Goal: Task Accomplishment & Management: Use online tool/utility

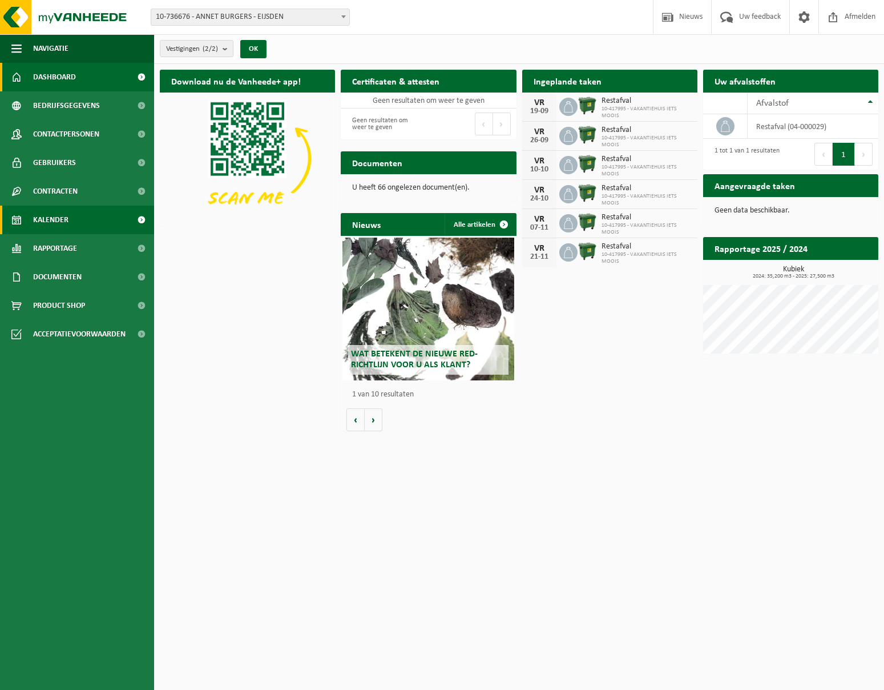
click at [65, 216] on span "Kalender" at bounding box center [50, 220] width 35 height 29
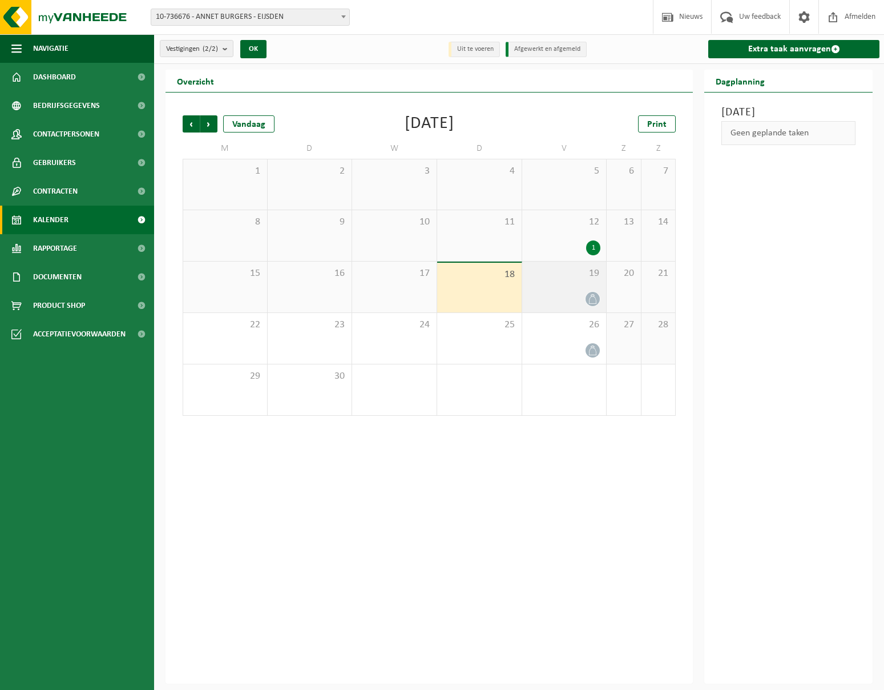
click at [571, 279] on span "19" at bounding box center [564, 273] width 73 height 13
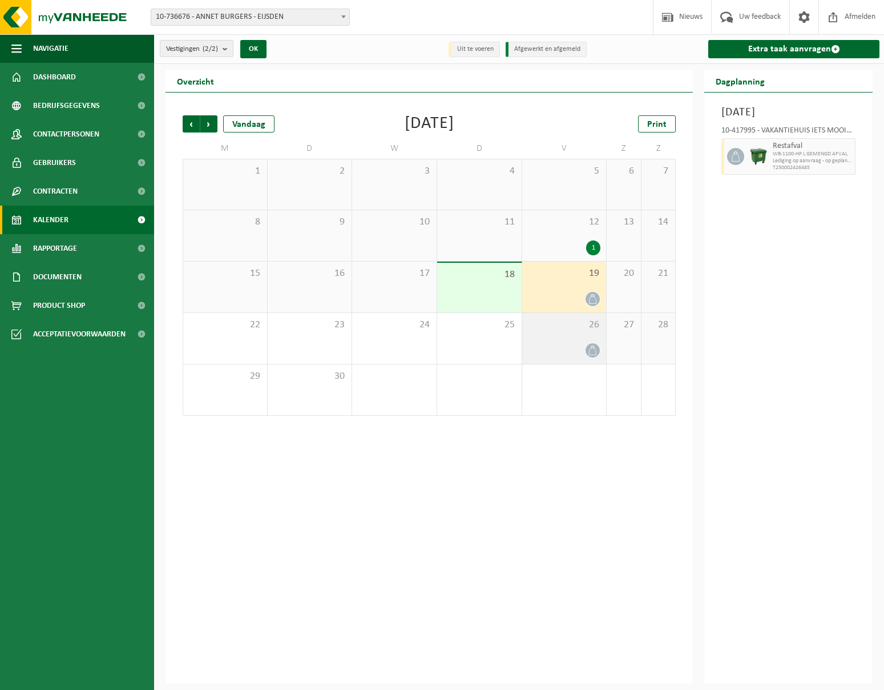
click at [565, 339] on div "26" at bounding box center [564, 338] width 85 height 51
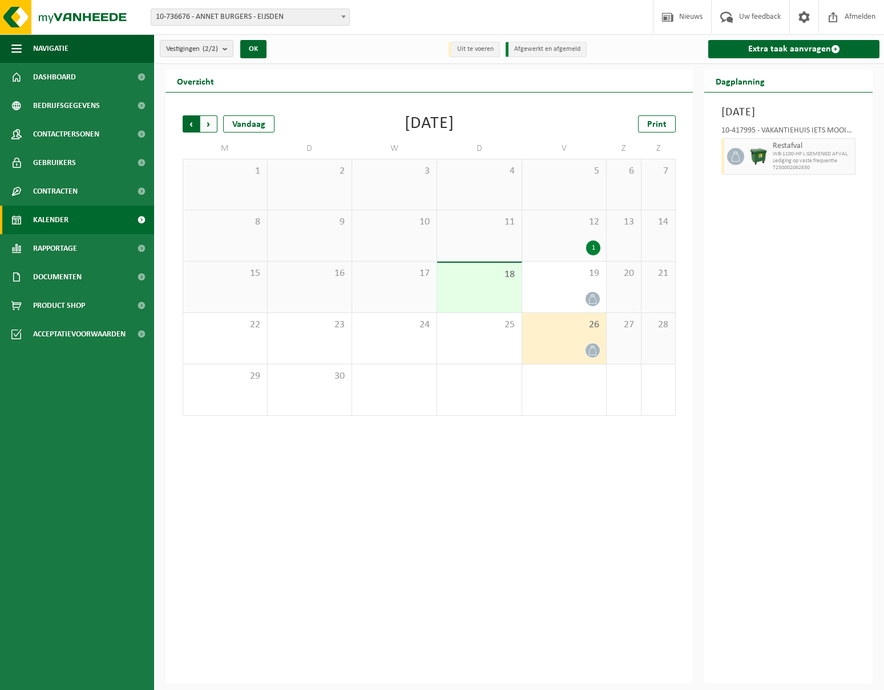
click at [210, 127] on span "Volgende" at bounding box center [208, 123] width 17 height 17
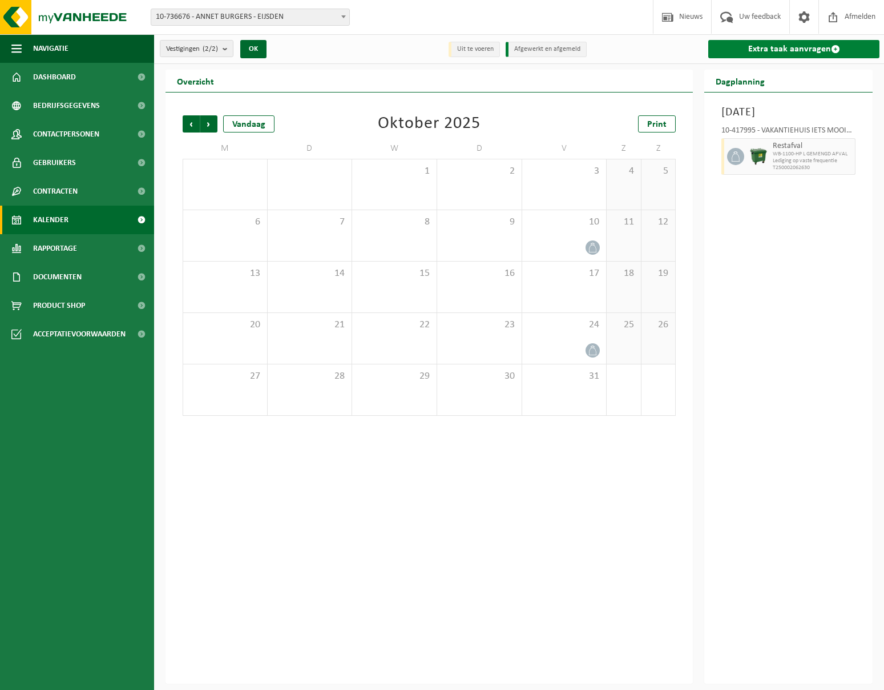
click at [835, 49] on span at bounding box center [835, 49] width 9 height 9
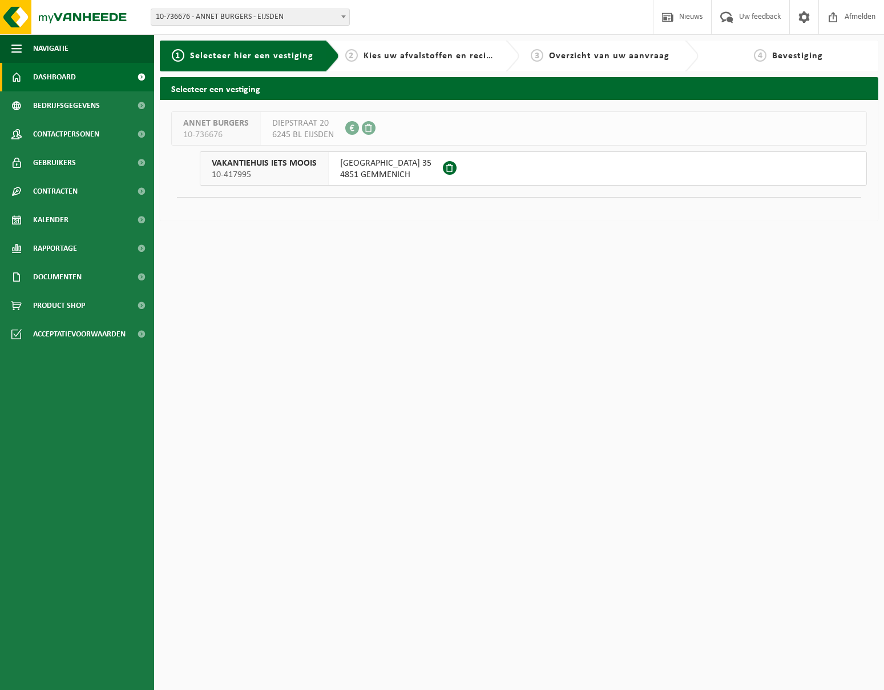
click at [60, 78] on span "Dashboard" at bounding box center [54, 77] width 43 height 29
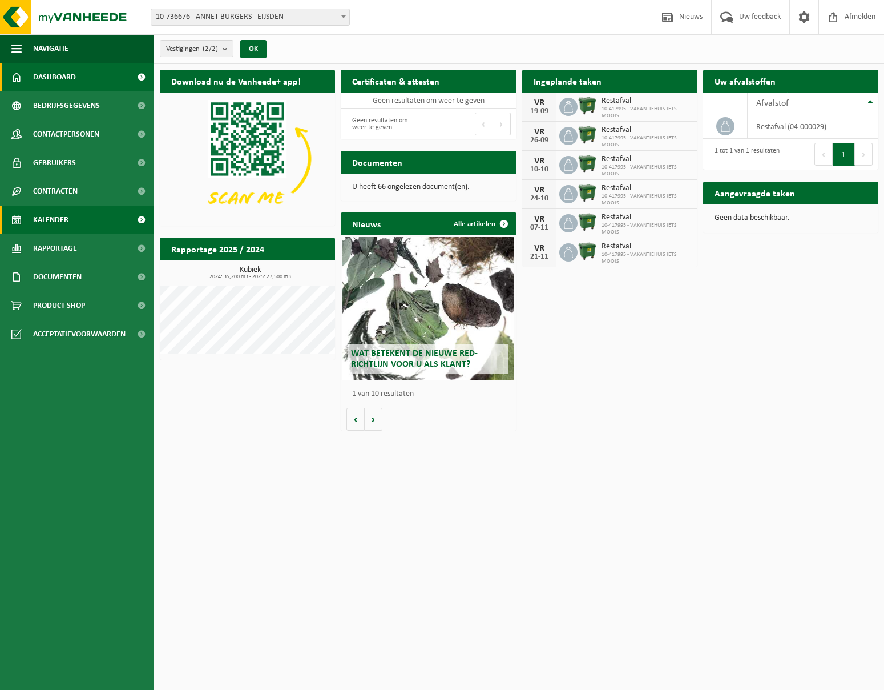
click at [57, 223] on span "Kalender" at bounding box center [50, 220] width 35 height 29
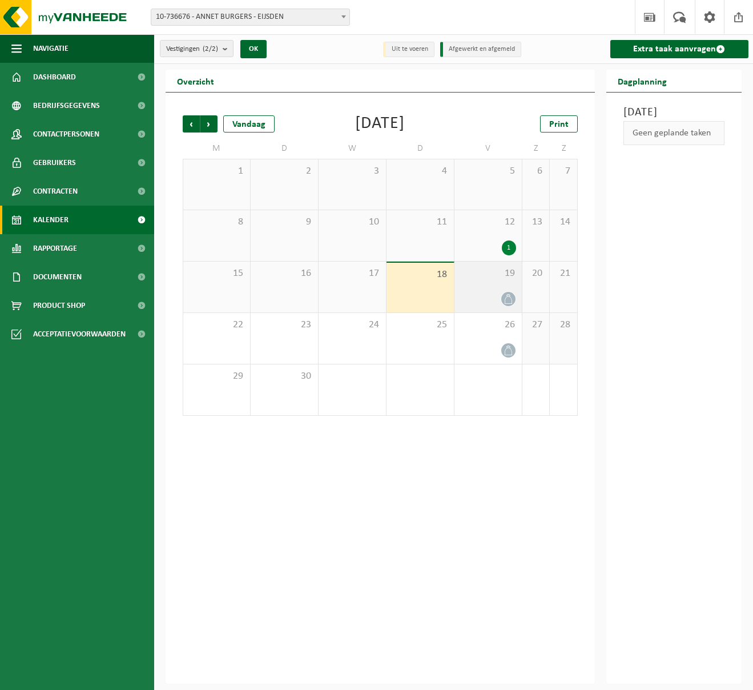
click at [500, 291] on div "19" at bounding box center [487, 287] width 67 height 51
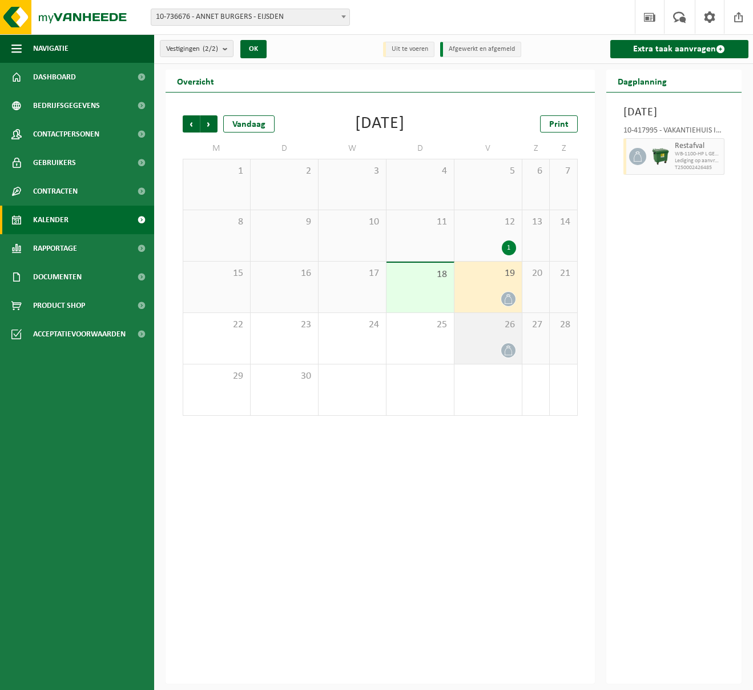
click at [501, 339] on div "26" at bounding box center [487, 338] width 67 height 51
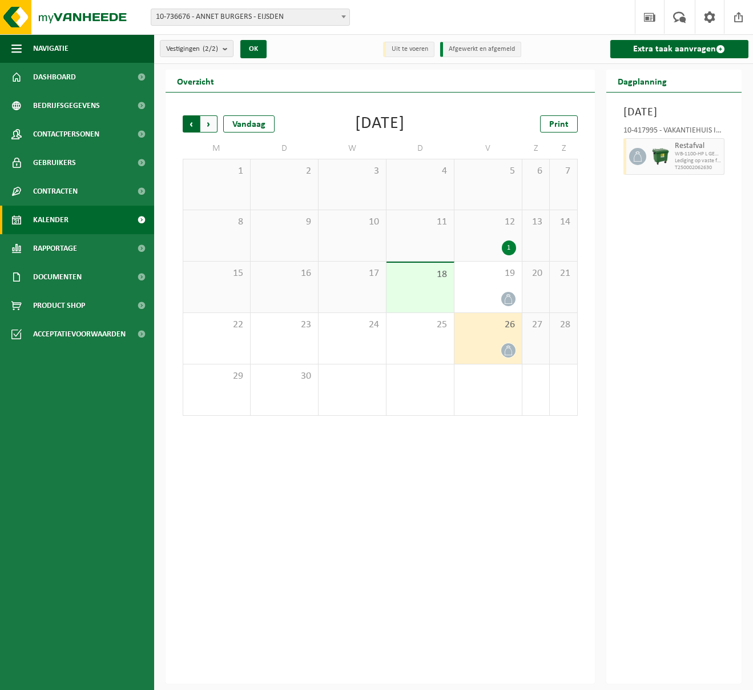
click at [211, 126] on span "Volgende" at bounding box center [208, 123] width 17 height 17
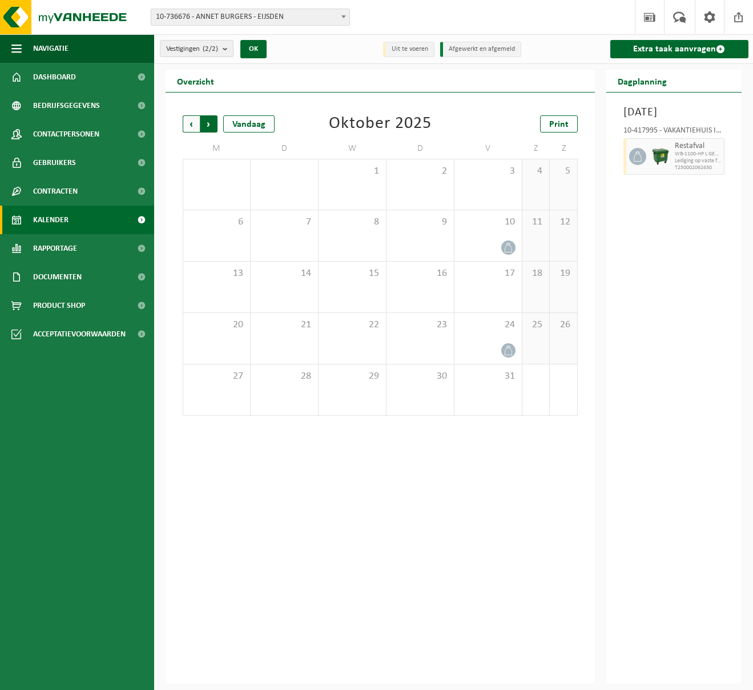
click at [190, 120] on span "Vorige" at bounding box center [191, 123] width 17 height 17
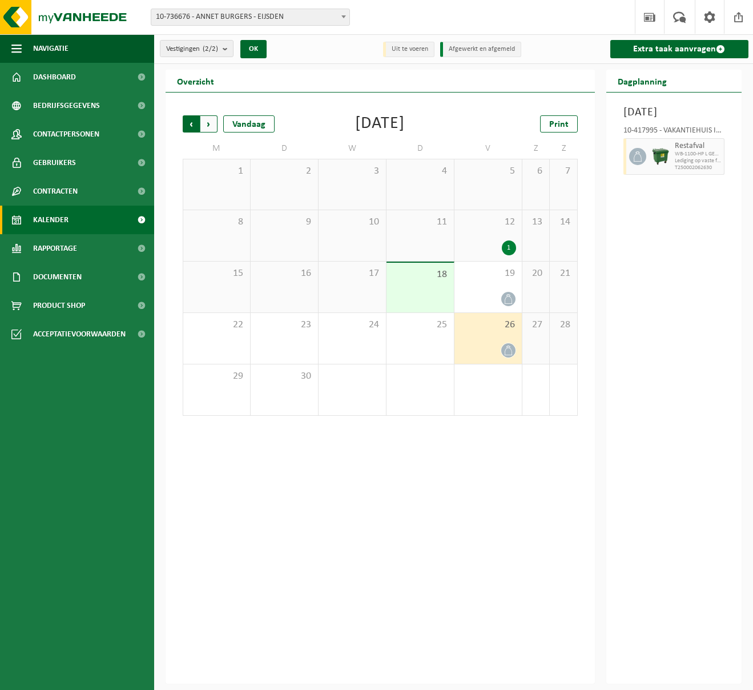
click at [208, 123] on span "Volgende" at bounding box center [208, 123] width 17 height 17
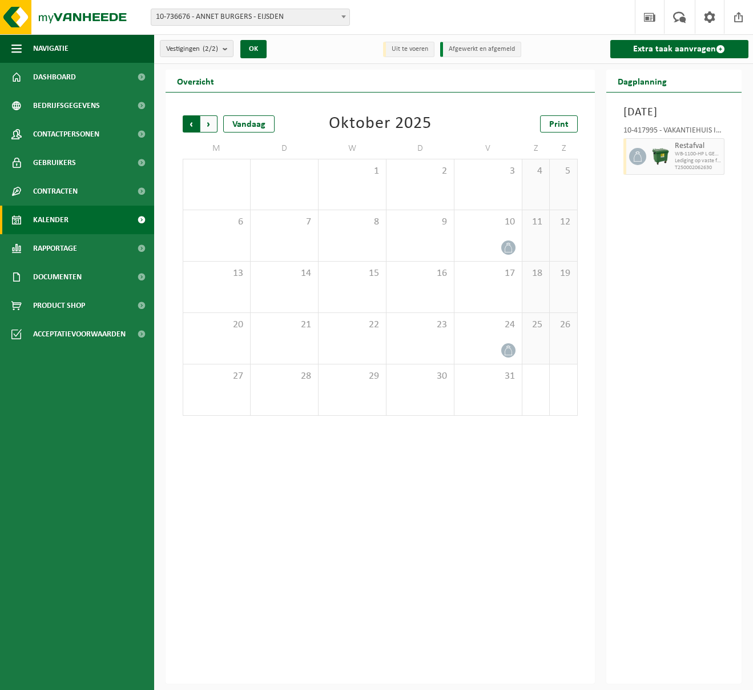
click at [212, 126] on span "Volgende" at bounding box center [208, 123] width 17 height 17
click at [194, 130] on span "Vorige" at bounding box center [191, 123] width 17 height 17
click at [639, 47] on link "Extra taak aanvragen" at bounding box center [679, 49] width 138 height 18
click at [510, 297] on div "17" at bounding box center [487, 287] width 67 height 51
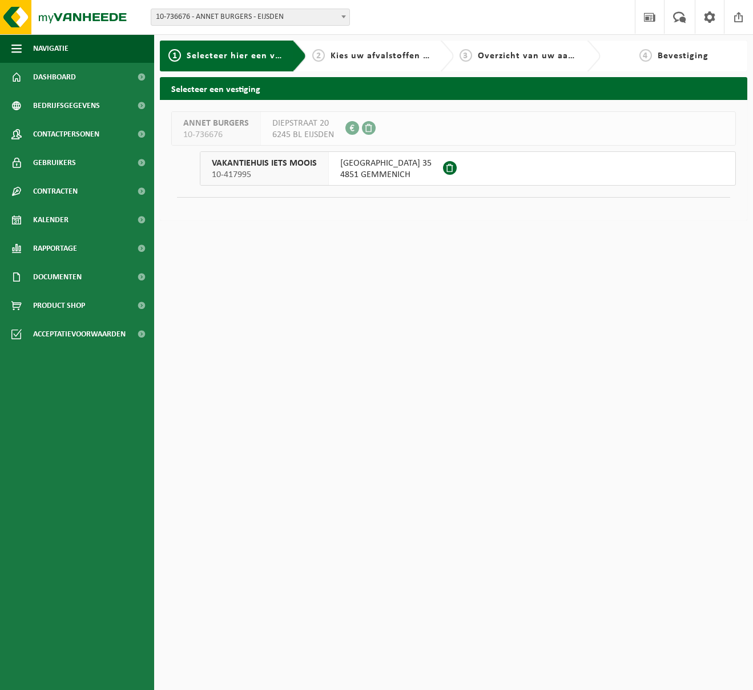
click at [395, 170] on span "4851 GEMMENICH" at bounding box center [385, 174] width 91 height 11
